Goal: Task Accomplishment & Management: Use online tool/utility

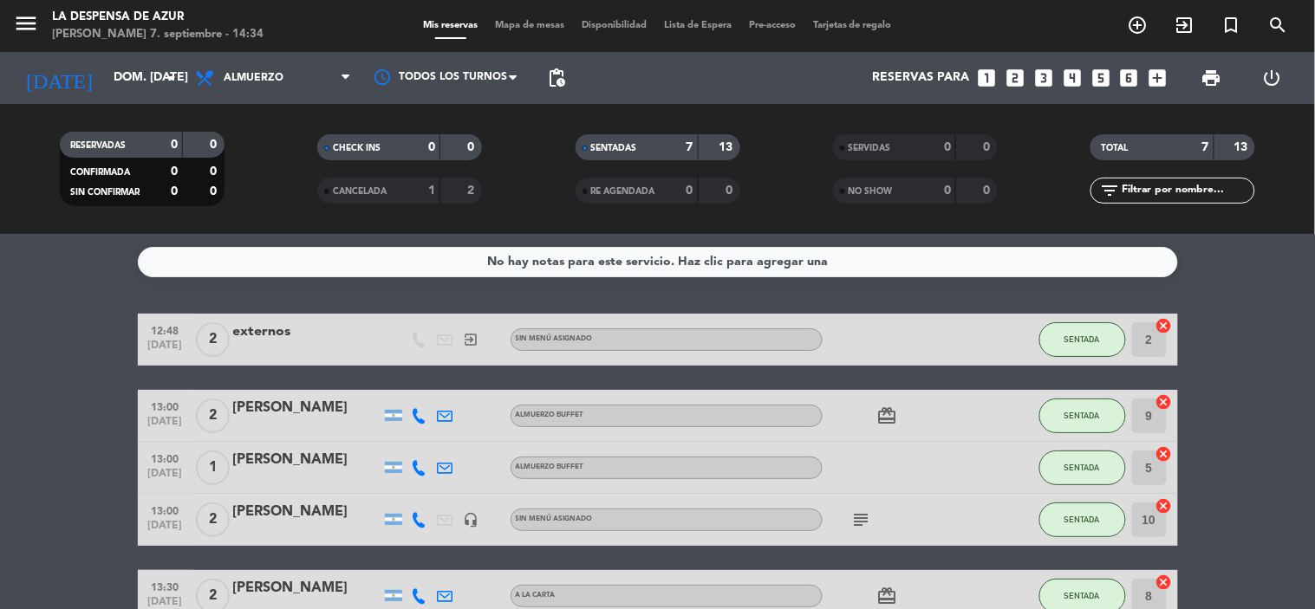
scroll to position [203, 0]
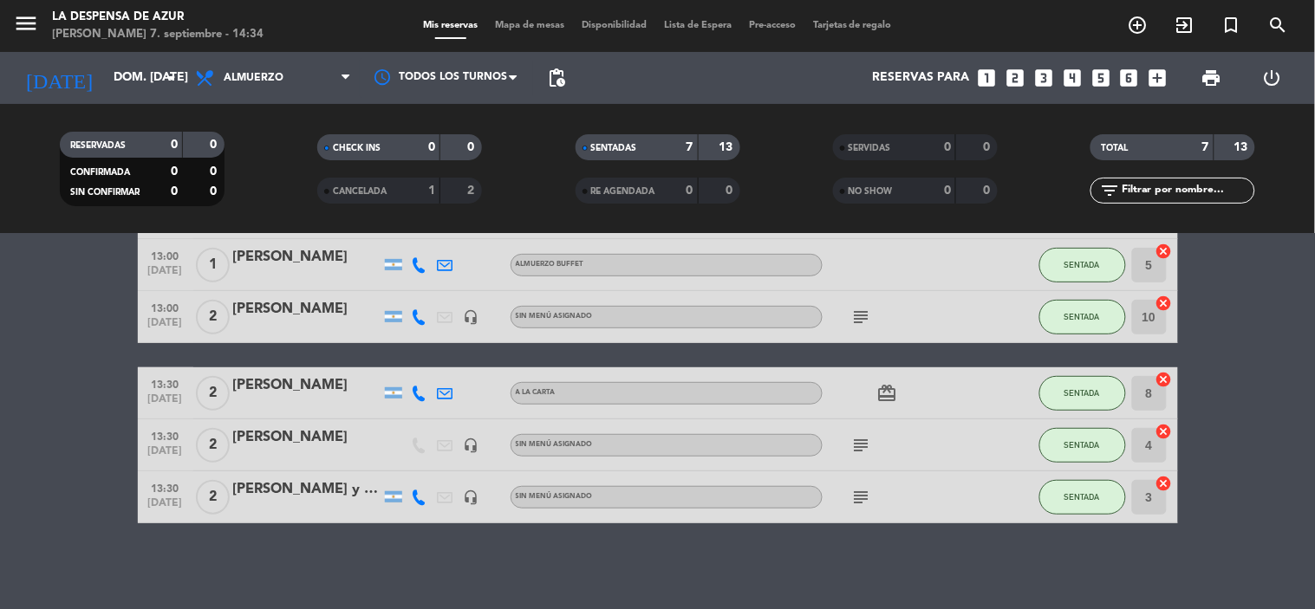
click at [862, 314] on icon "subject" at bounding box center [861, 317] width 21 height 21
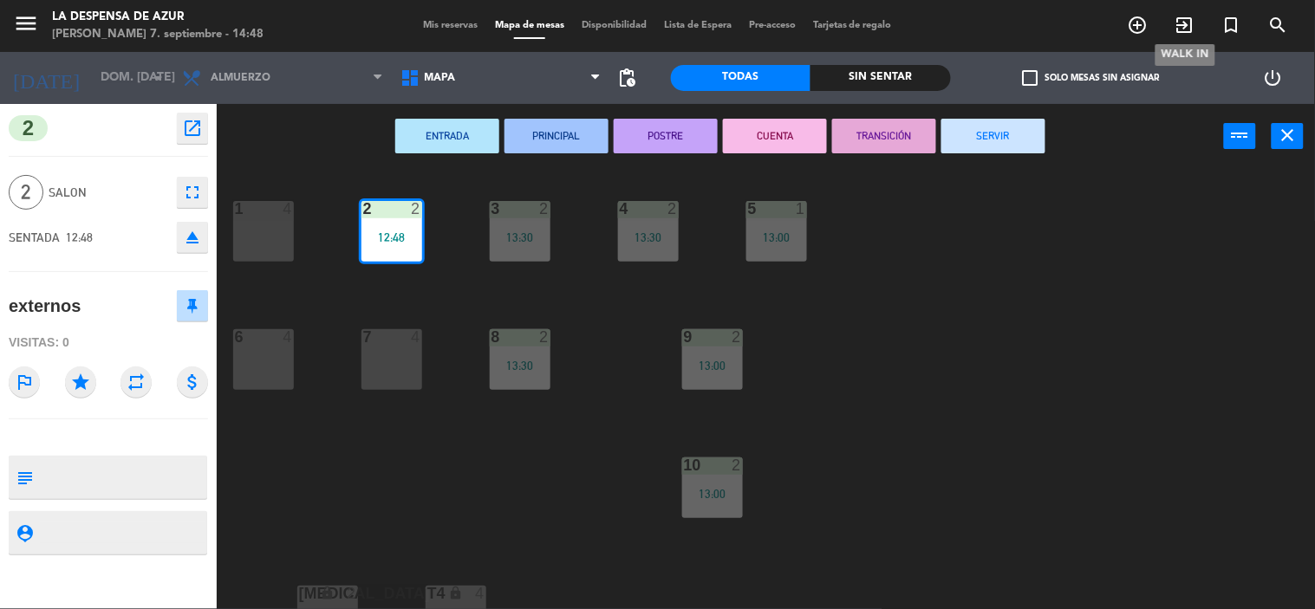
click at [1183, 21] on icon "exit_to_app" at bounding box center [1184, 25] width 21 height 21
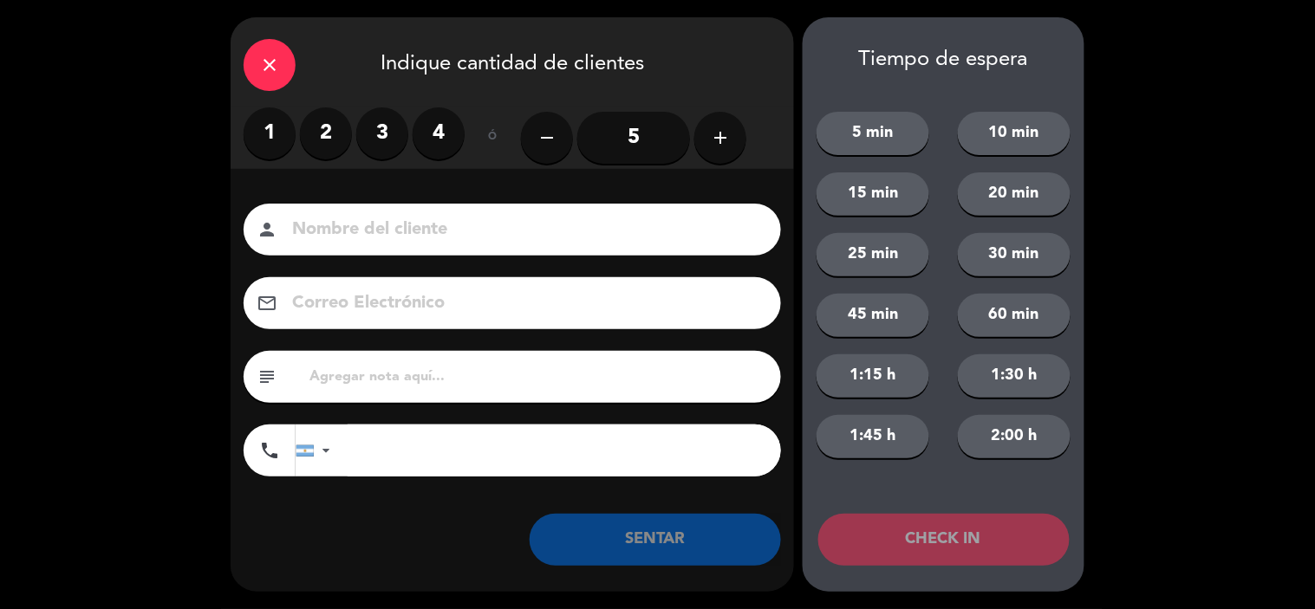
click at [324, 140] on label "2" at bounding box center [326, 133] width 52 height 52
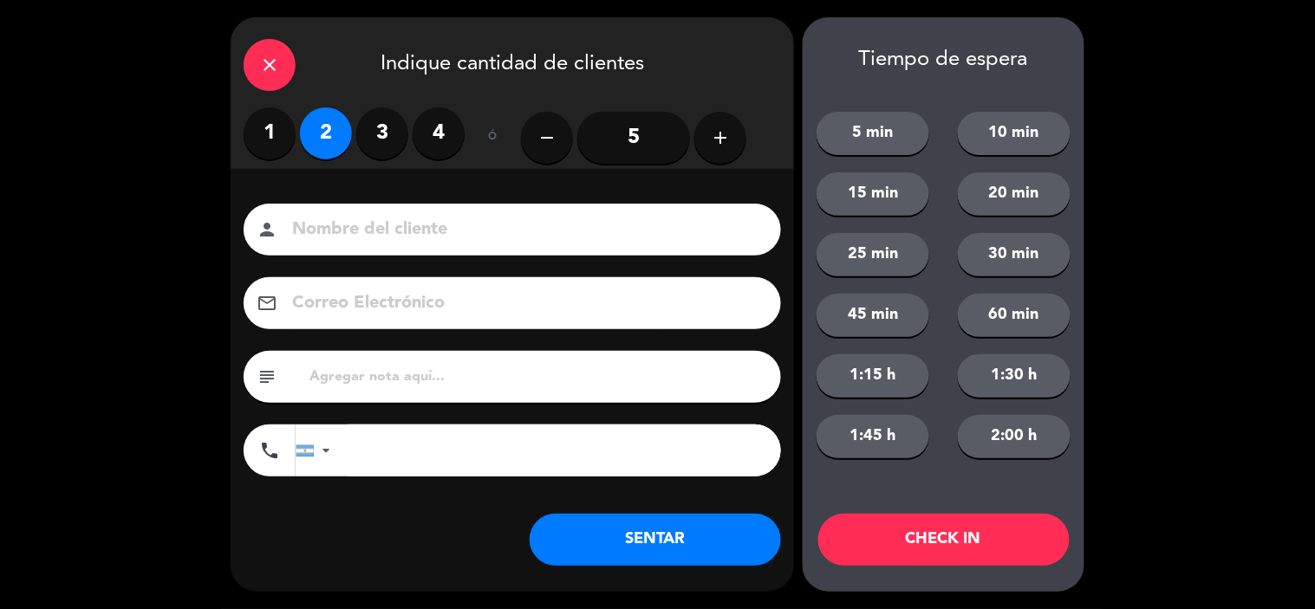
click at [322, 237] on input at bounding box center [524, 230] width 468 height 30
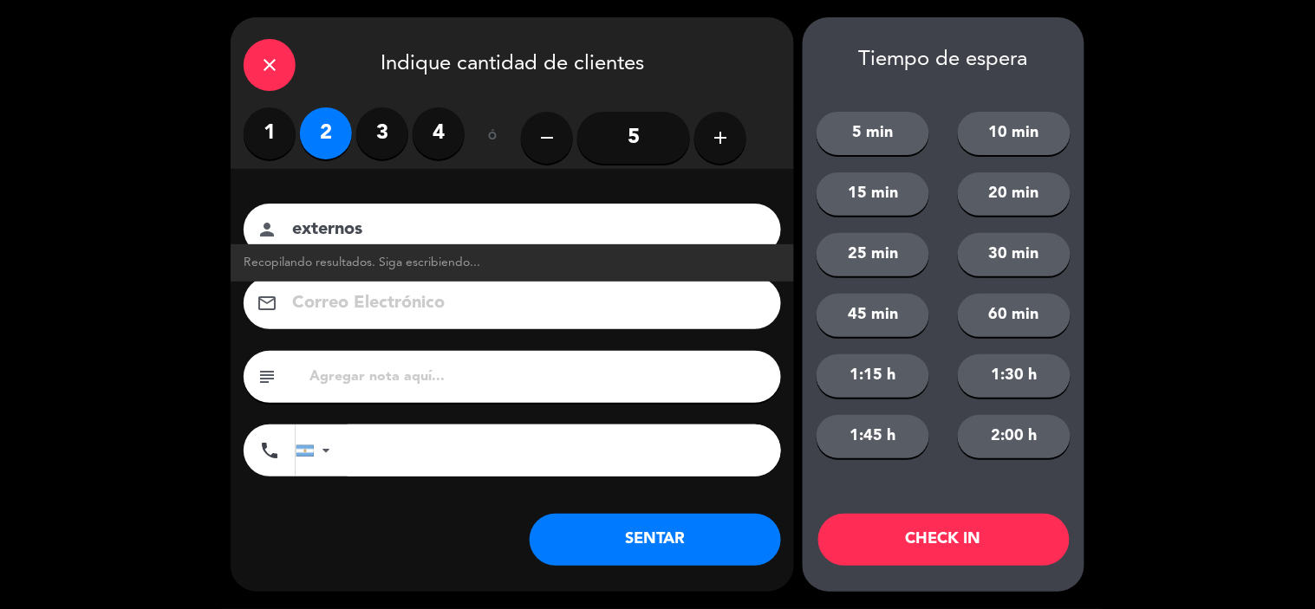
type input "externos"
click at [720, 540] on button "SENTAR" at bounding box center [655, 540] width 251 height 52
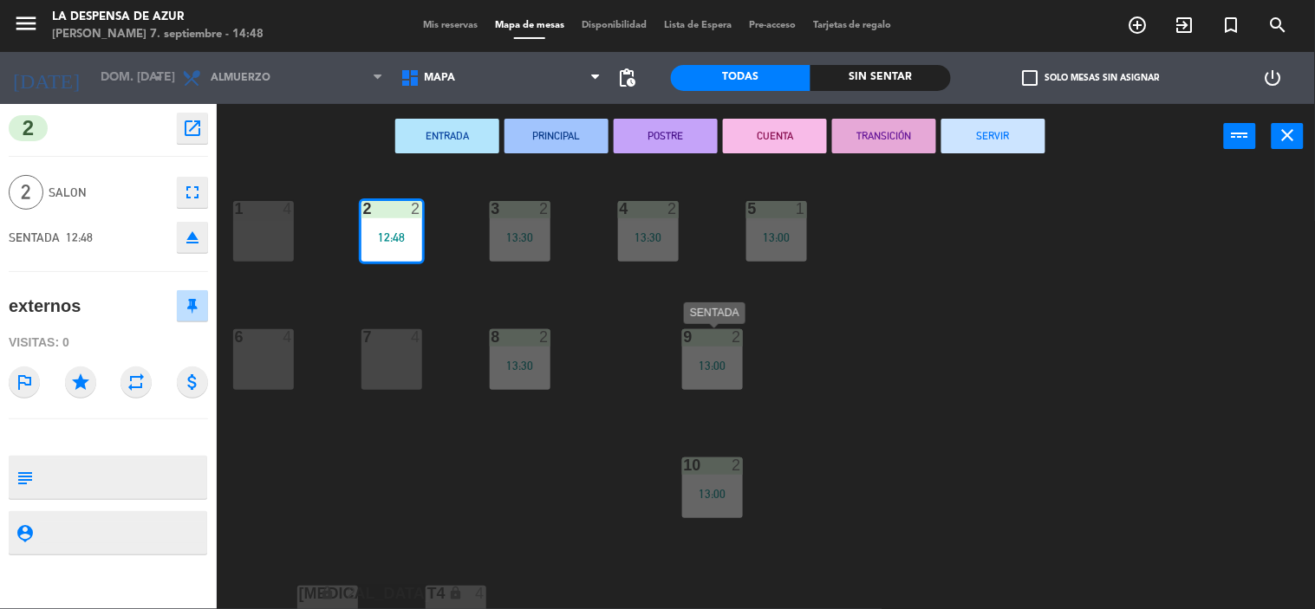
click at [699, 383] on div "9 2 13:00" at bounding box center [712, 359] width 61 height 61
click at [704, 365] on div "13:00" at bounding box center [712, 366] width 61 height 12
click at [265, 246] on div "1 4" at bounding box center [263, 231] width 61 height 61
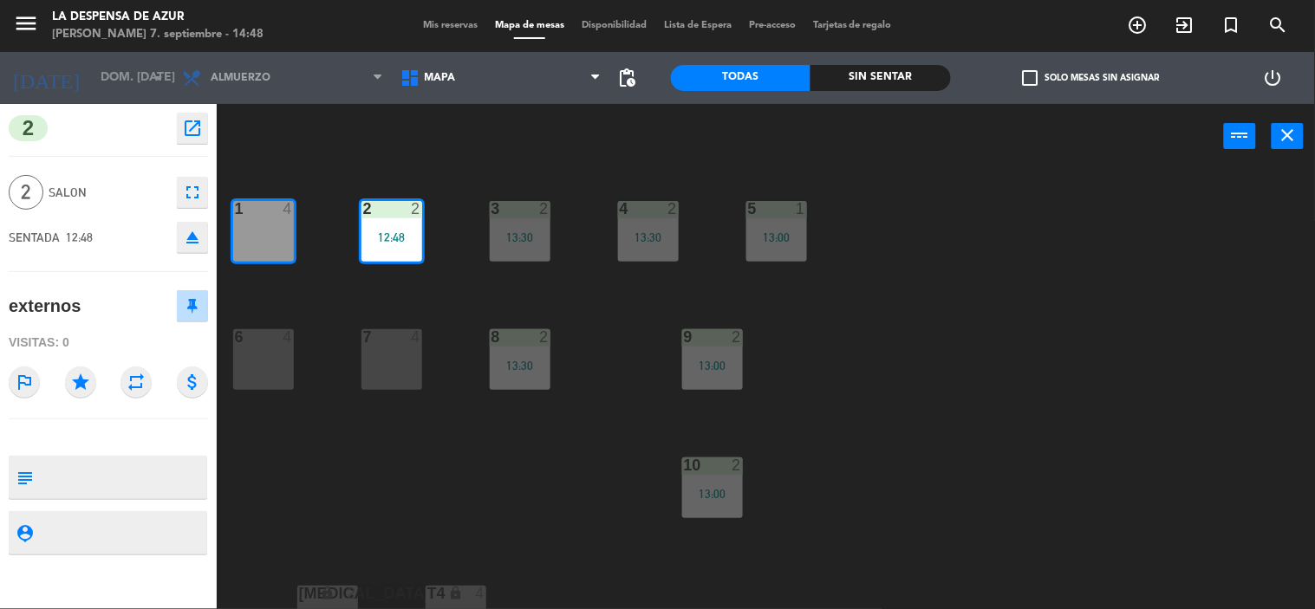
click at [250, 248] on div "1 4" at bounding box center [263, 231] width 61 height 61
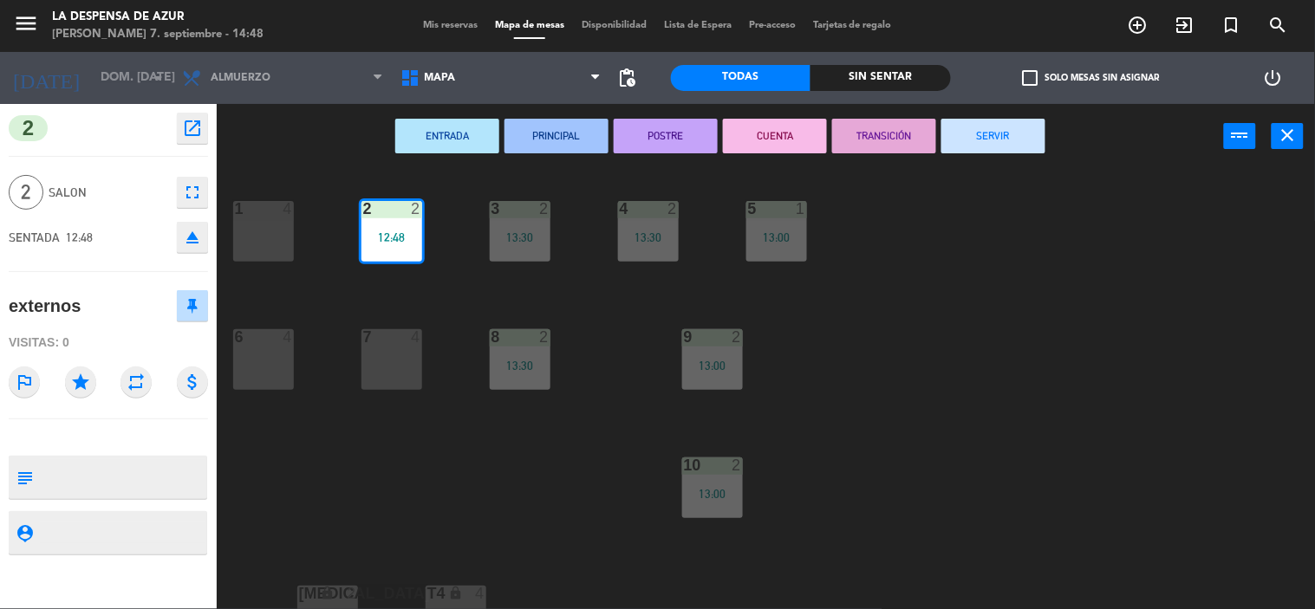
click at [250, 248] on div "1 4" at bounding box center [263, 231] width 61 height 61
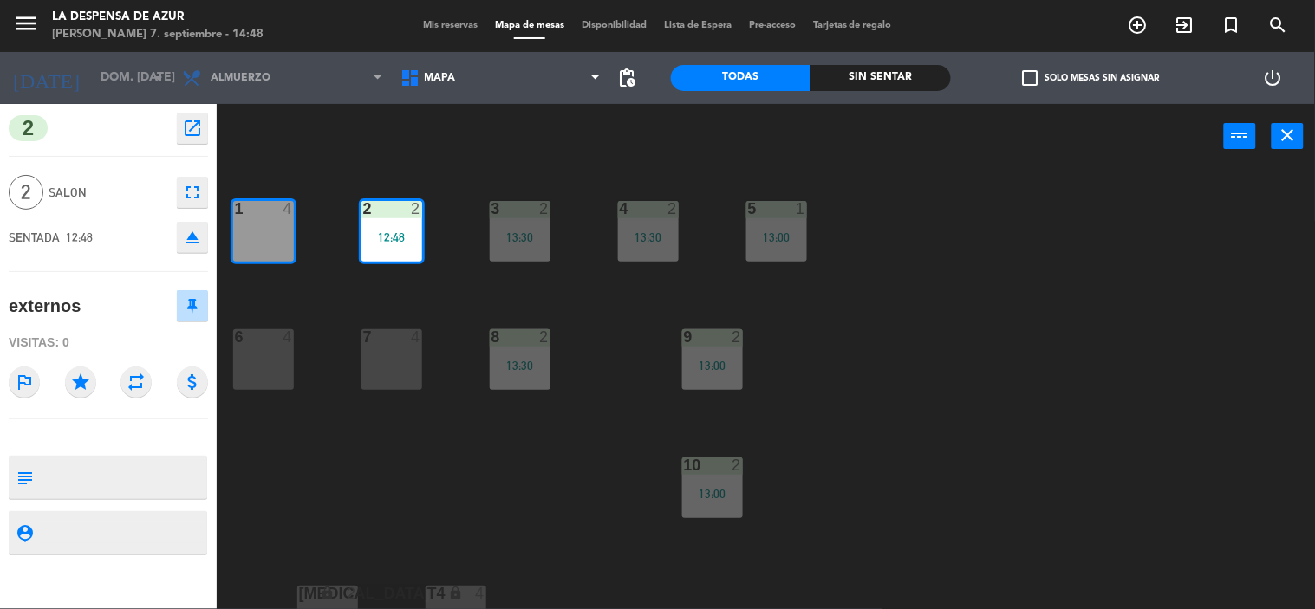
click at [250, 248] on div "1 4" at bounding box center [263, 231] width 61 height 61
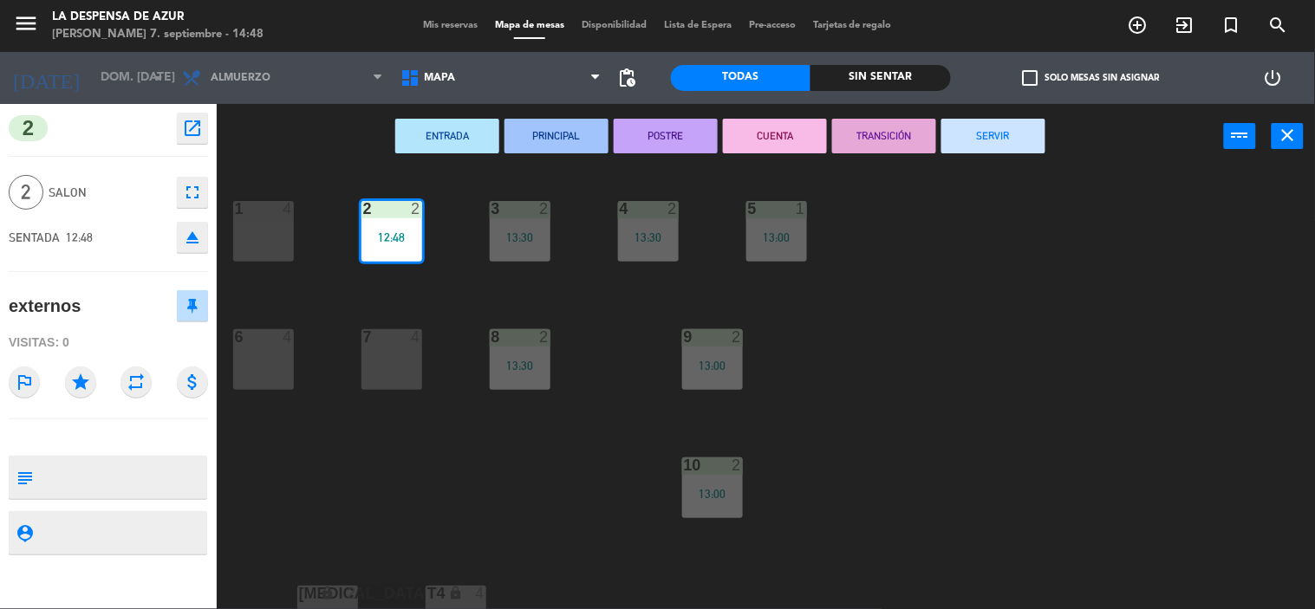
click at [253, 237] on div "1 4" at bounding box center [263, 231] width 61 height 61
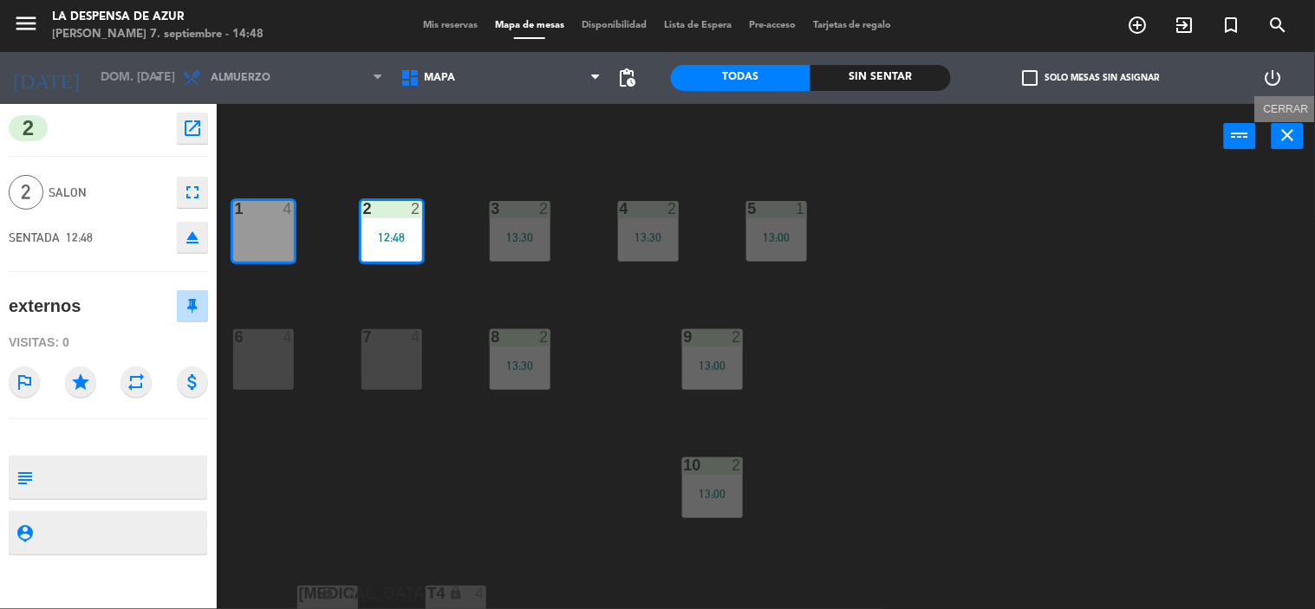
click at [1278, 134] on icon "close" at bounding box center [1288, 135] width 21 height 21
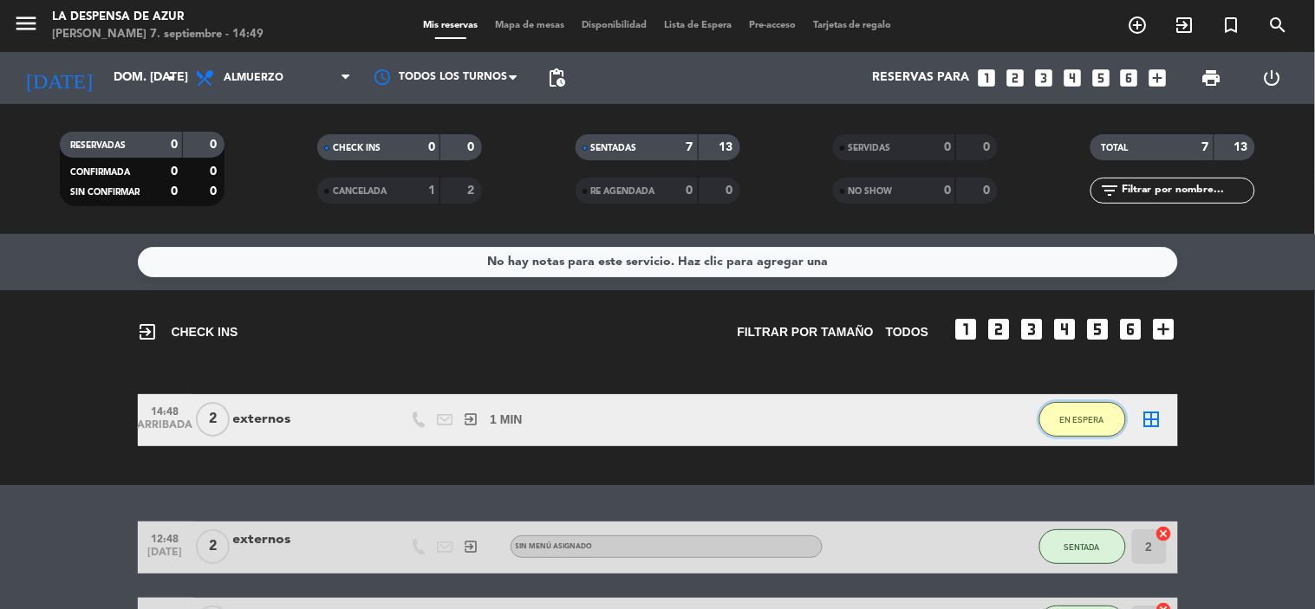
click at [1060, 429] on button "EN ESPERA" at bounding box center [1082, 419] width 87 height 35
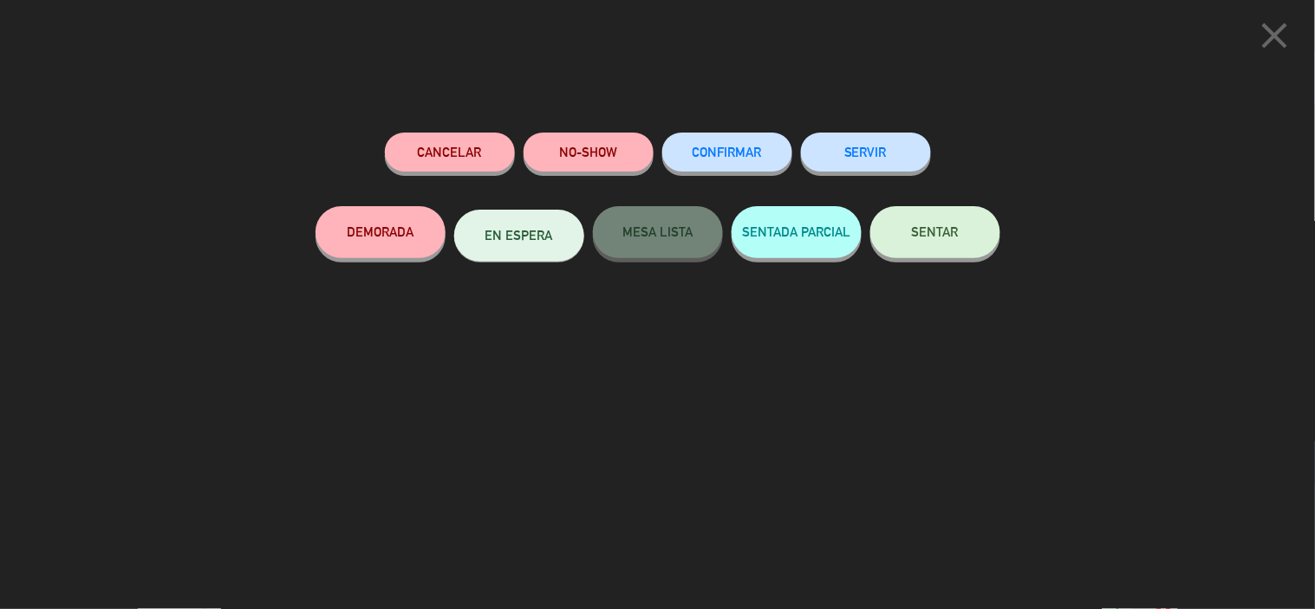
click at [952, 229] on span "SENTAR" at bounding box center [935, 231] width 47 height 15
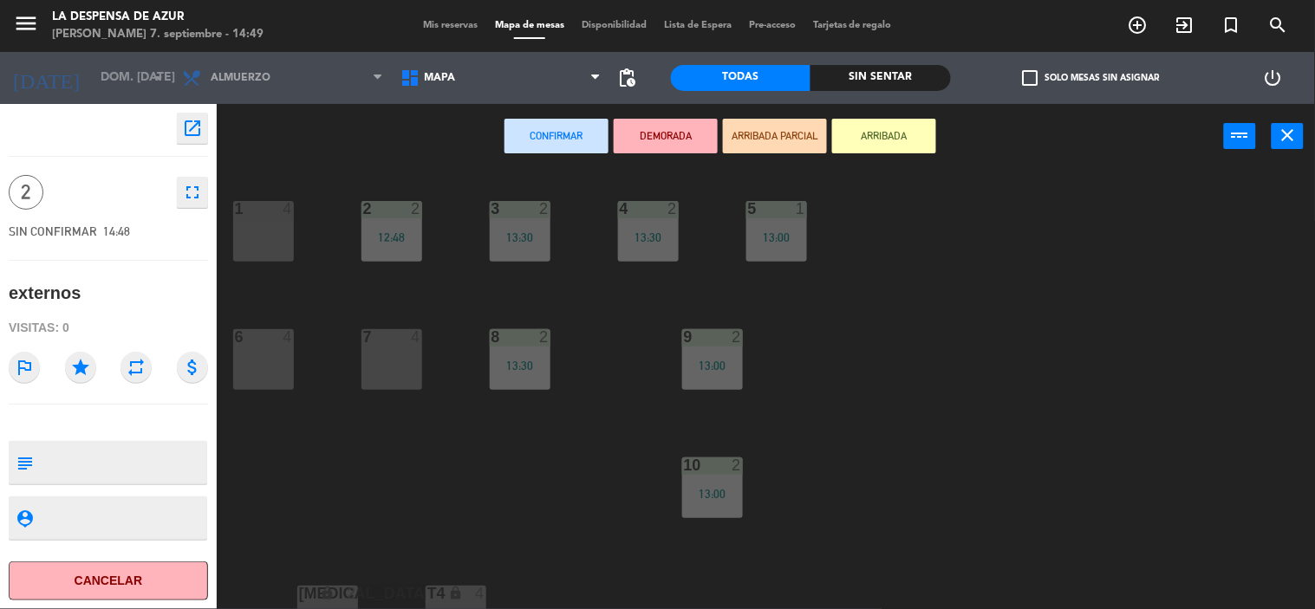
scroll to position [192, 0]
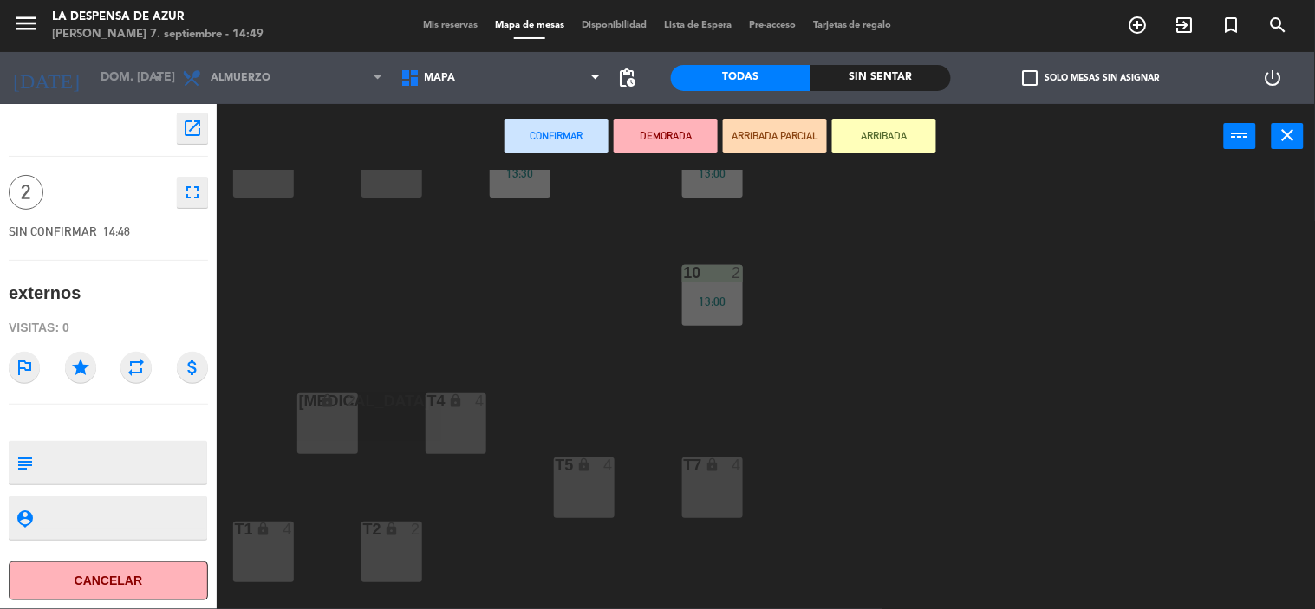
click at [466, 421] on div "T4 lock 4" at bounding box center [456, 423] width 61 height 61
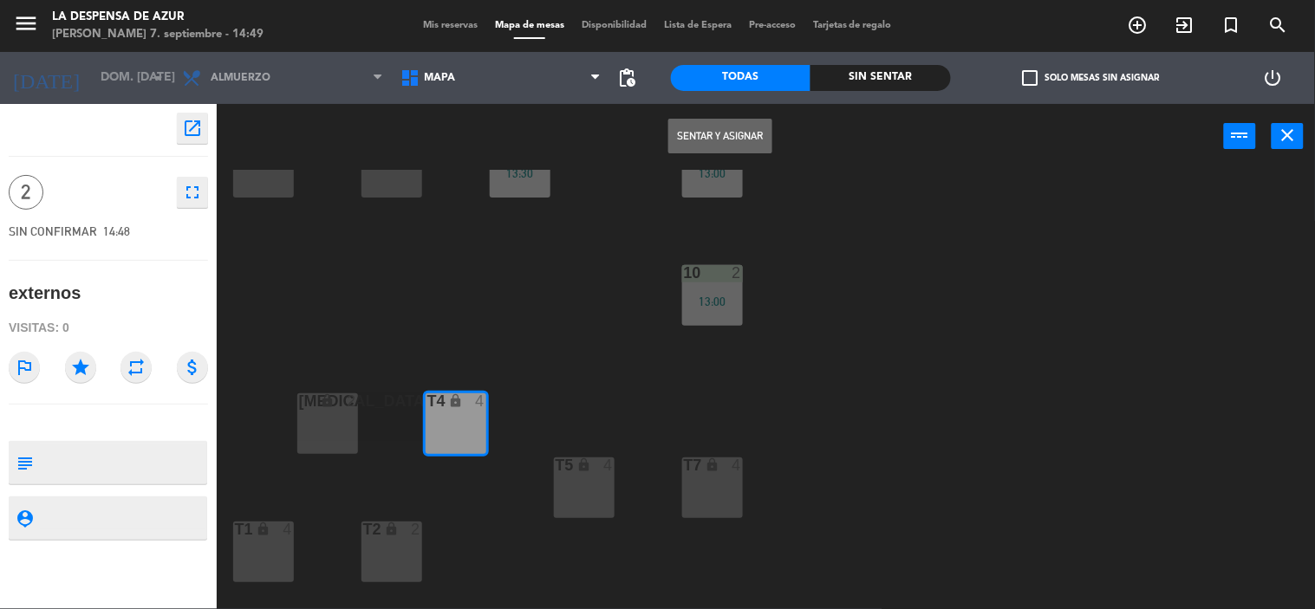
click at [332, 428] on div "[MEDICAL_DATA] lock 2" at bounding box center [327, 423] width 61 height 61
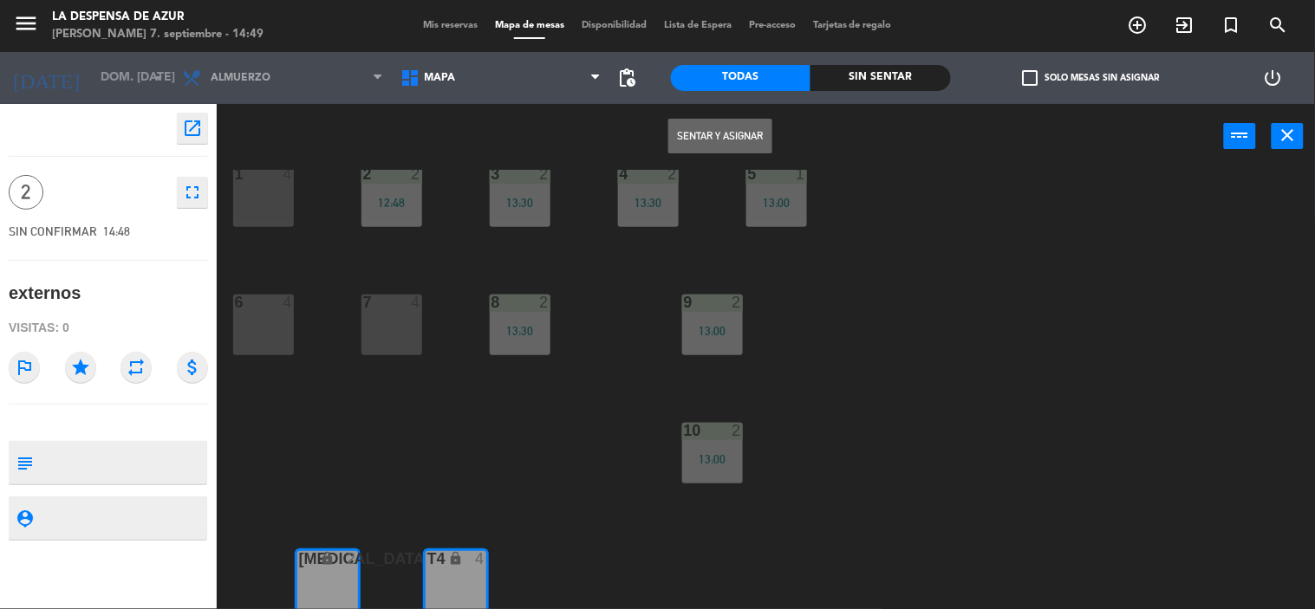
scroll to position [0, 0]
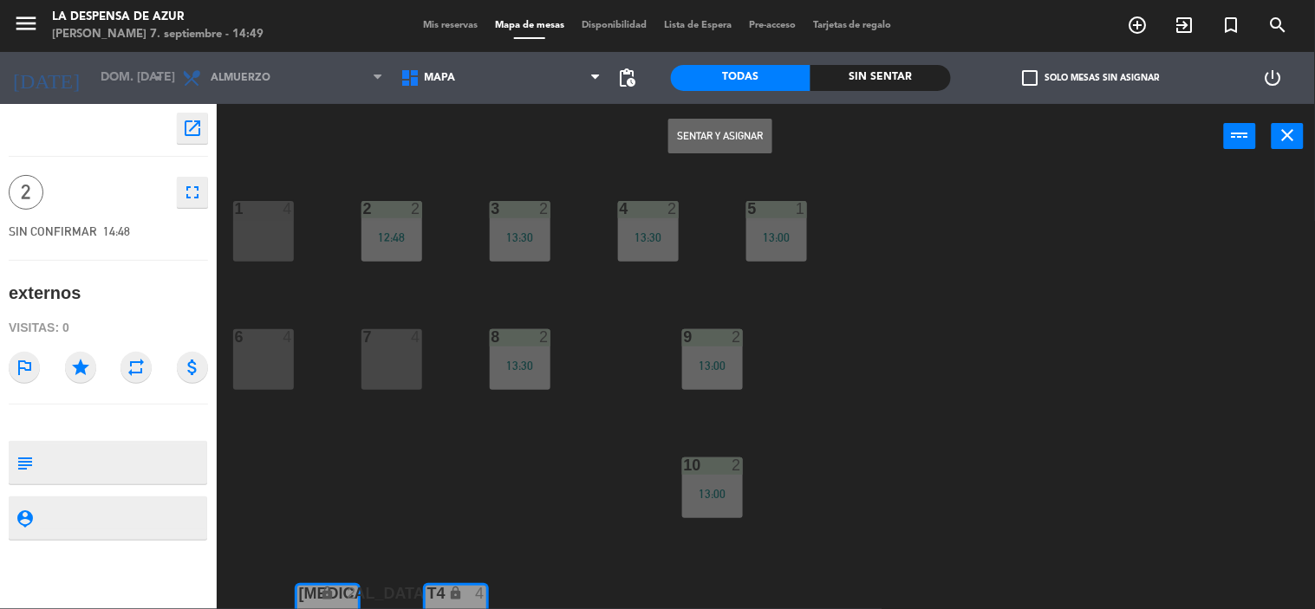
click at [371, 368] on div "7 4" at bounding box center [391, 359] width 61 height 61
click at [703, 144] on button "Sentar y Asignar" at bounding box center [720, 136] width 104 height 35
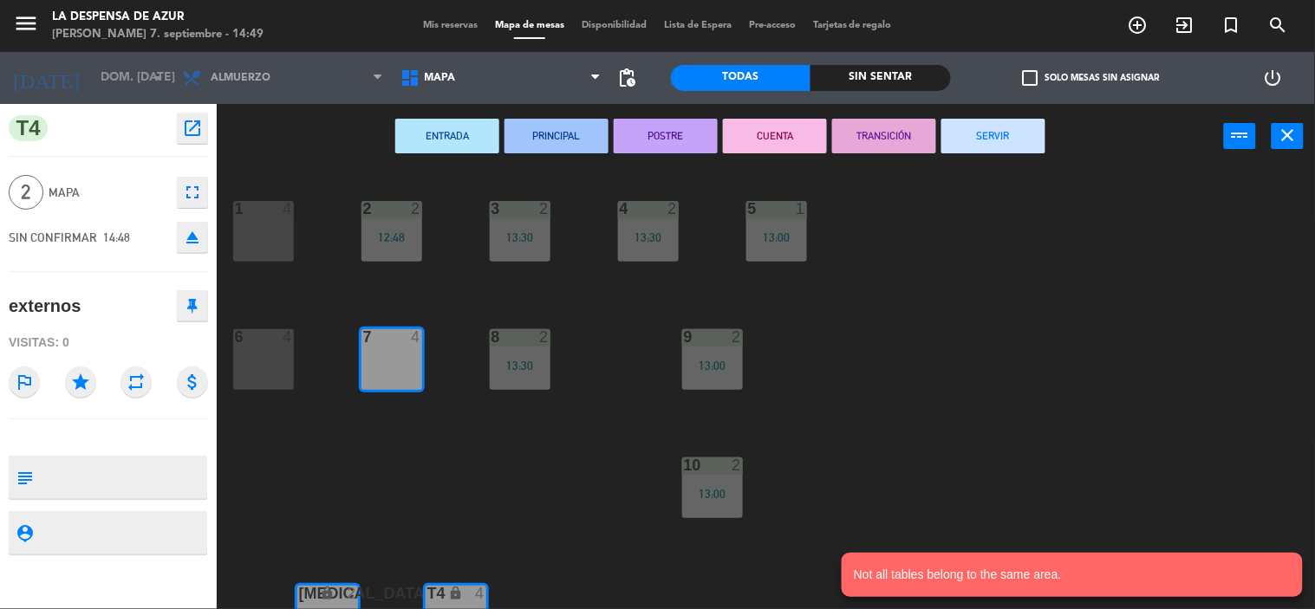
click at [994, 140] on button "SERVIR" at bounding box center [993, 136] width 104 height 35
